Goal: Task Accomplishment & Management: Use online tool/utility

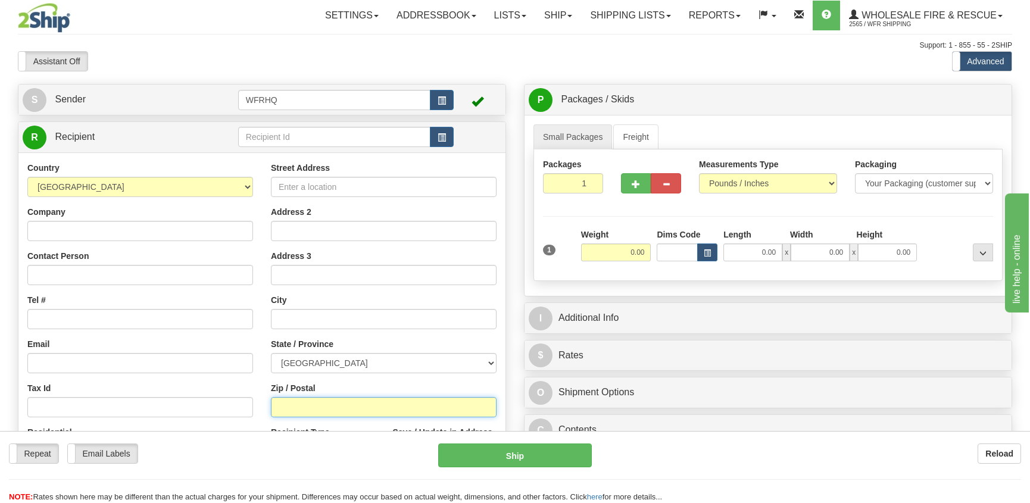
click at [280, 414] on input "Zip / Postal" at bounding box center [384, 407] width 226 height 20
click at [271, 405] on input "Zip / Postal" at bounding box center [384, 407] width 226 height 20
type input "V8L 5T5"
type input "[GEOGRAPHIC_DATA]"
select select "BC"
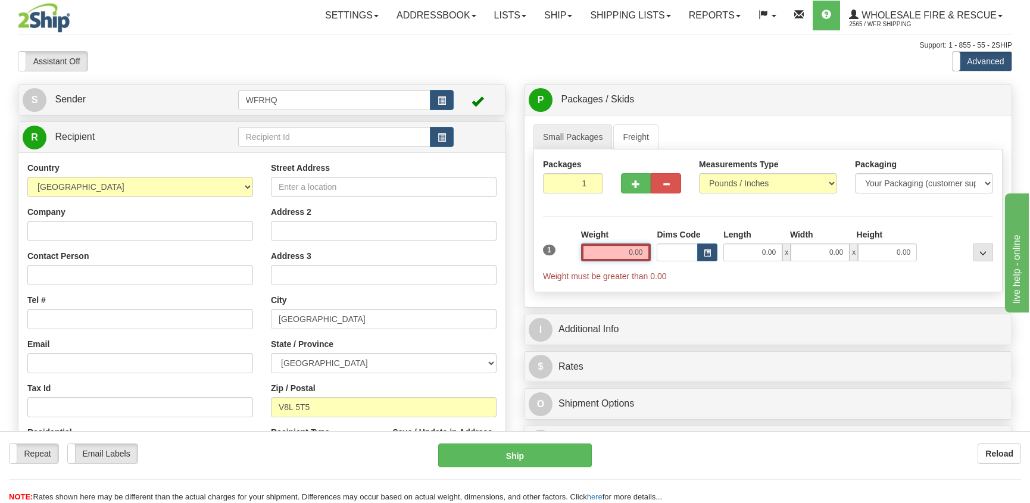
click at [645, 252] on input "0.00" at bounding box center [616, 252] width 70 height 18
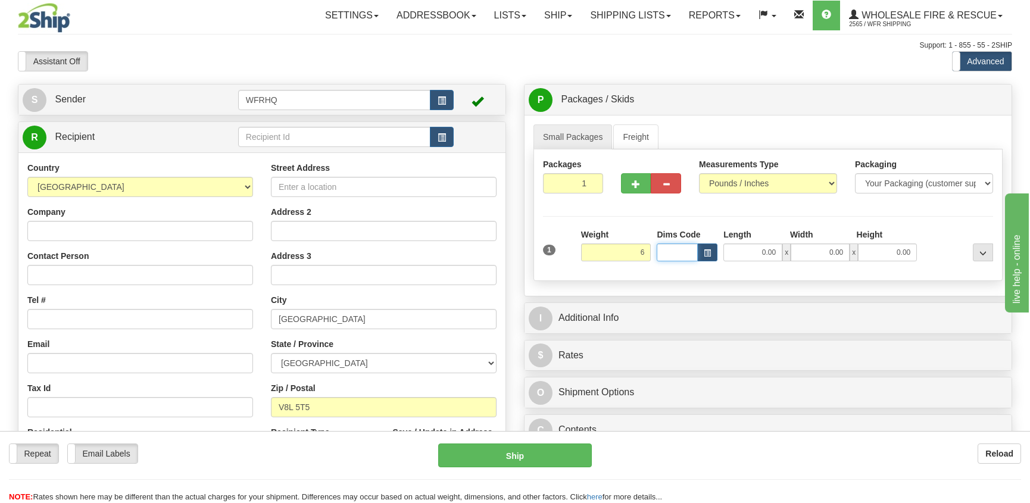
type input "6.00"
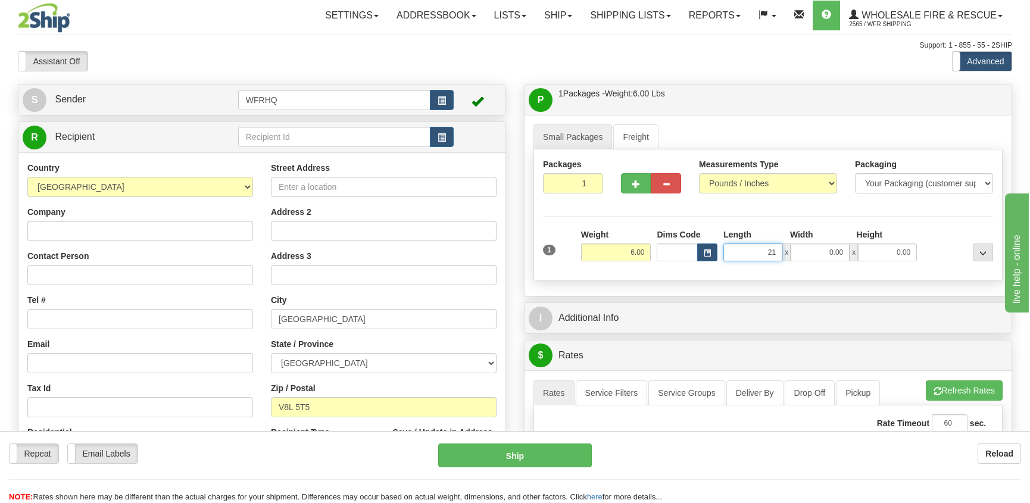
type input "21.00"
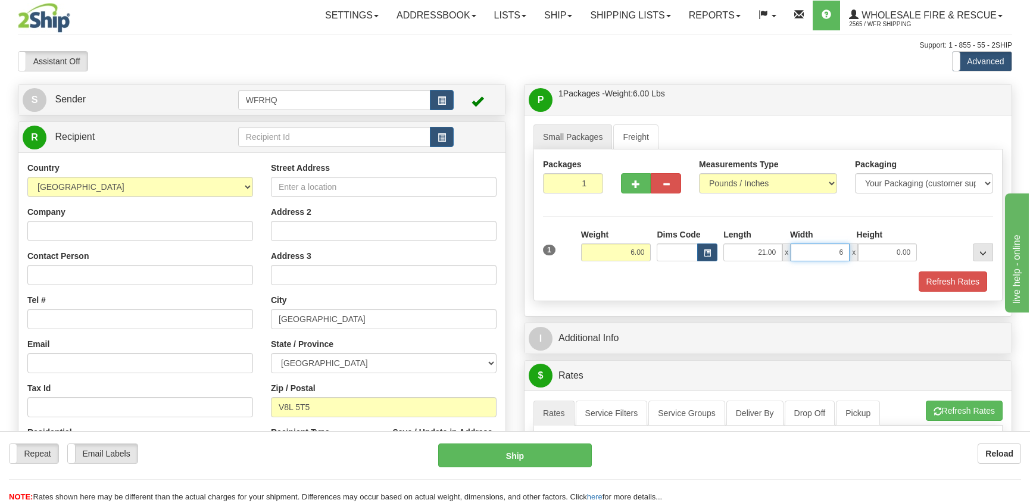
type input "6.00"
type input "10.00"
drag, startPoint x: 321, startPoint y: 408, endPoint x: 264, endPoint y: 413, distance: 58.0
click at [263, 413] on div "Street Address Address 2 Address 3 City [GEOGRAPHIC_DATA] State / Province [GEO…" at bounding box center [383, 322] width 243 height 320
type input "S6V6W9"
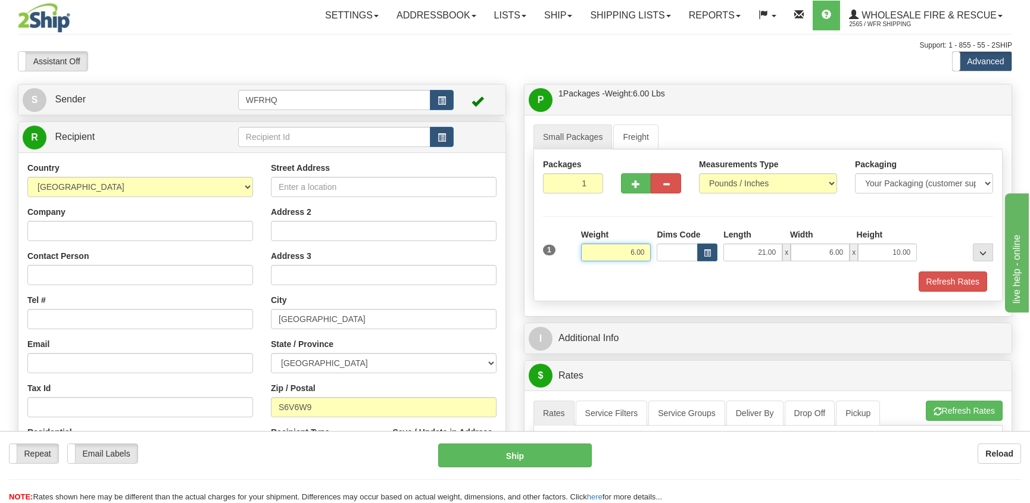
click at [607, 254] on input "6.00" at bounding box center [616, 252] width 70 height 18
type input "PRINCE [PERSON_NAME]"
select select "SK"
drag, startPoint x: 607, startPoint y: 254, endPoint x: 644, endPoint y: 249, distance: 37.2
click at [644, 249] on input "6.00" at bounding box center [616, 252] width 70 height 18
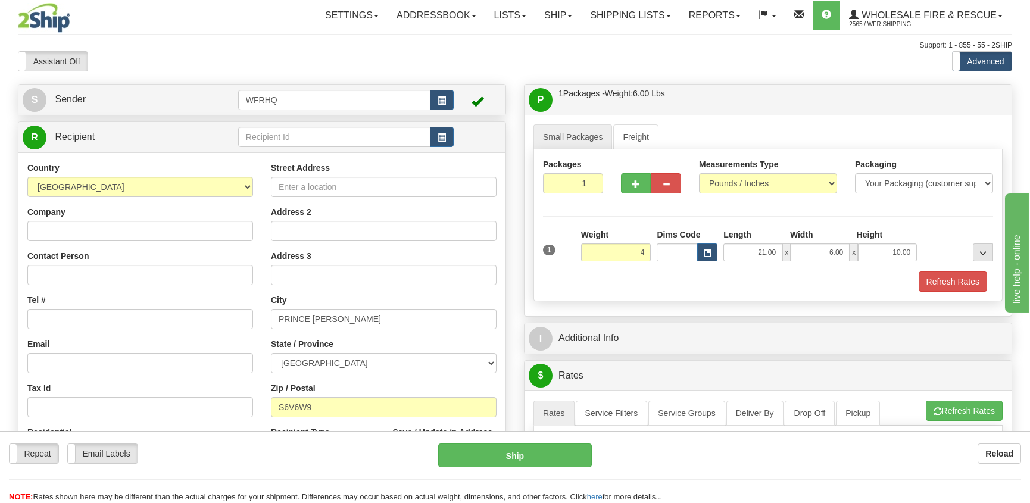
type input "4.00"
drag, startPoint x: 752, startPoint y: 251, endPoint x: 781, endPoint y: 251, distance: 29.2
click at [781, 251] on input "21.00" at bounding box center [752, 252] width 59 height 18
type input "12.00"
type input "6.00"
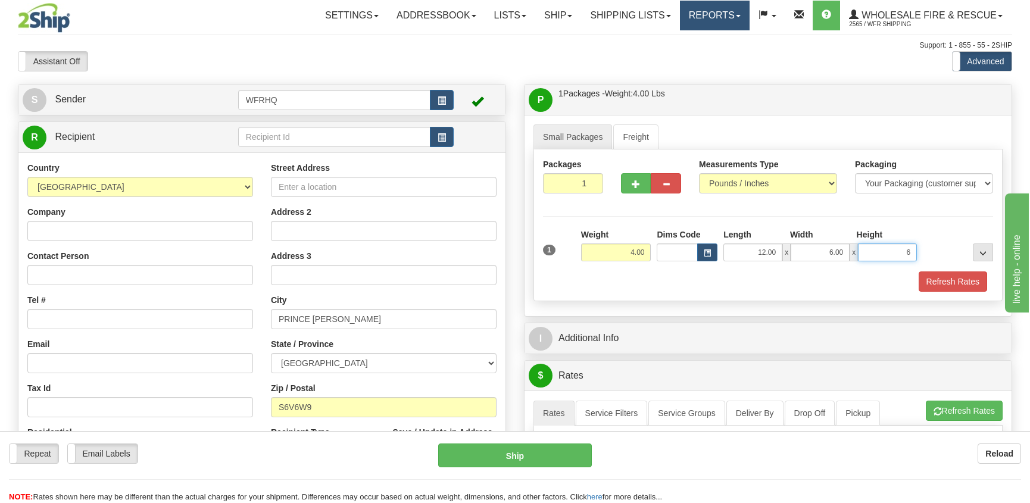
type input "6.00"
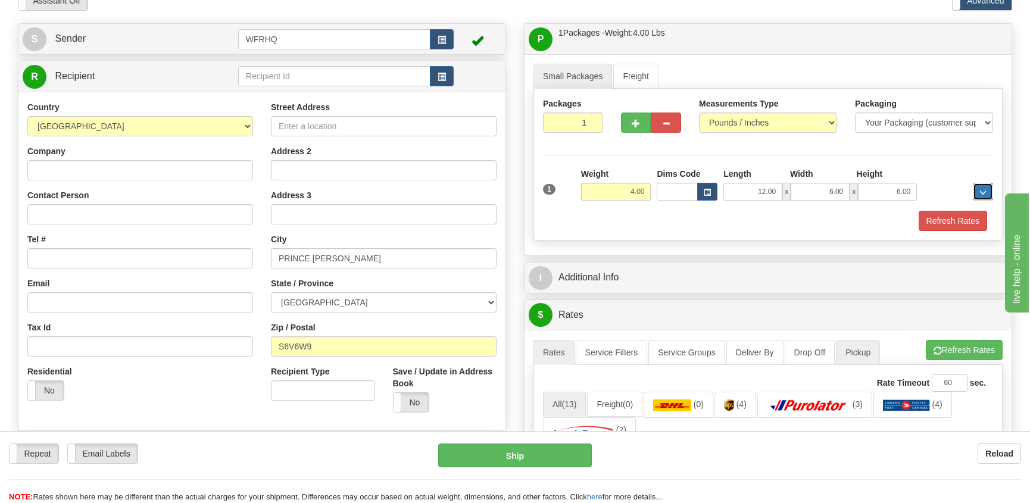
scroll to position [119, 0]
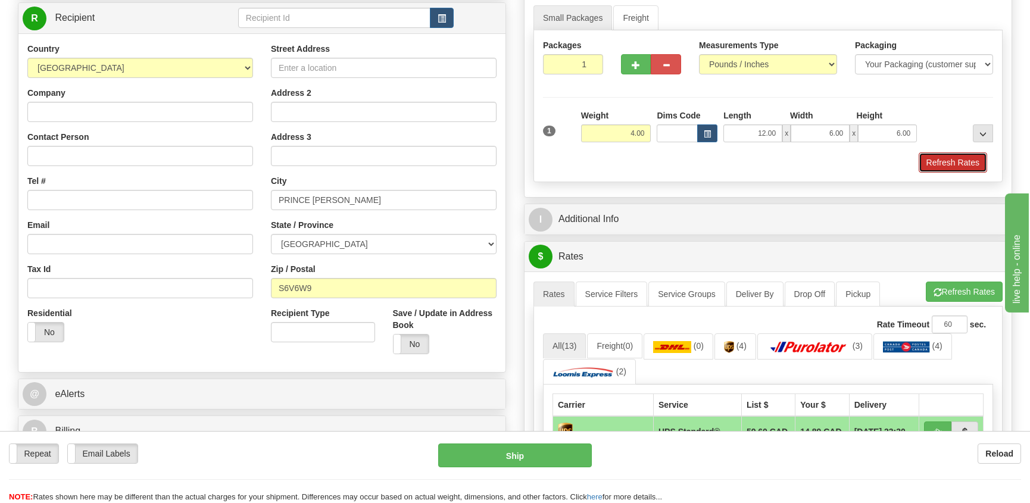
click at [946, 163] on button "Refresh Rates" at bounding box center [952, 162] width 68 height 20
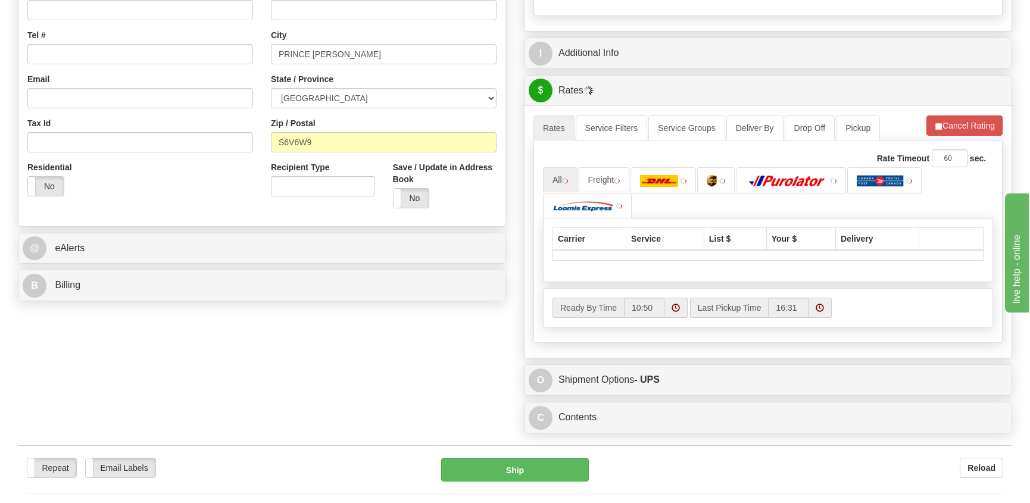
scroll to position [298, 0]
